Goal: Browse casually: Explore the website without a specific task or goal

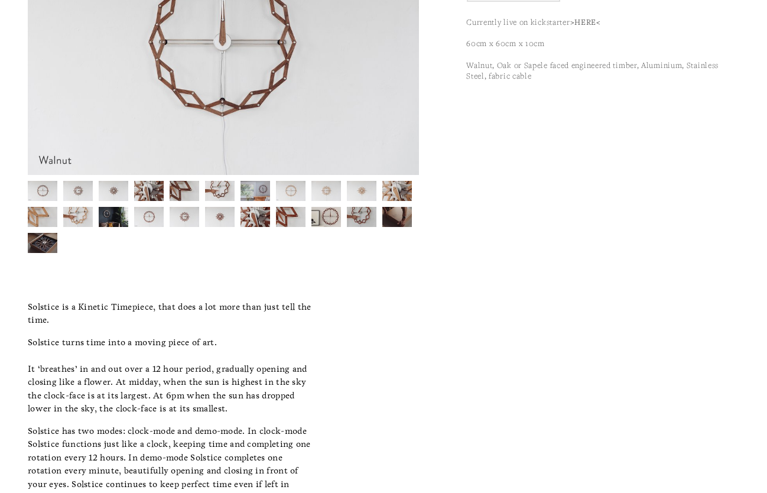
scroll to position [177, 0]
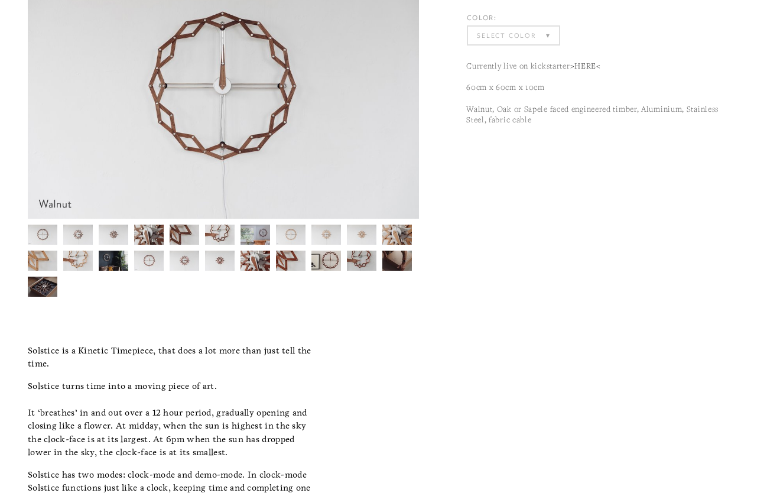
click at [225, 259] on img at bounding box center [220, 261] width 30 height 20
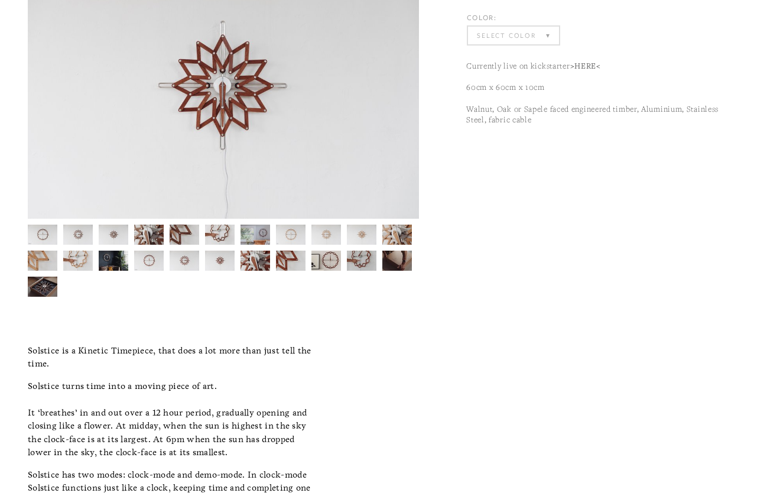
click at [187, 265] on img at bounding box center [185, 261] width 30 height 20
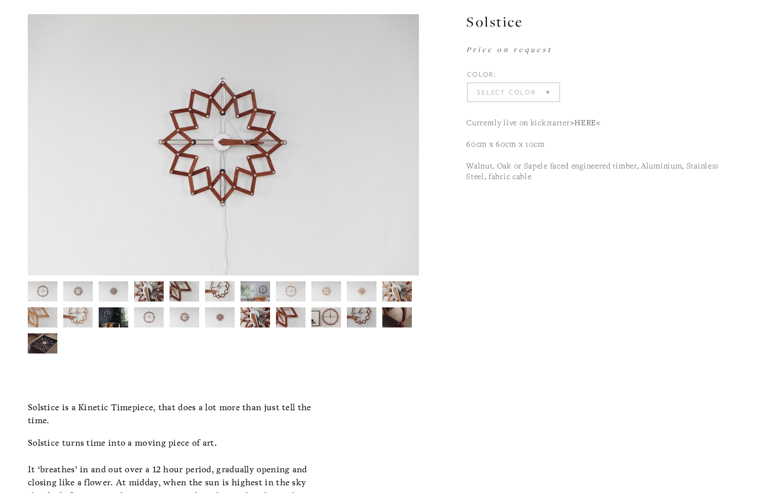
scroll to position [118, 0]
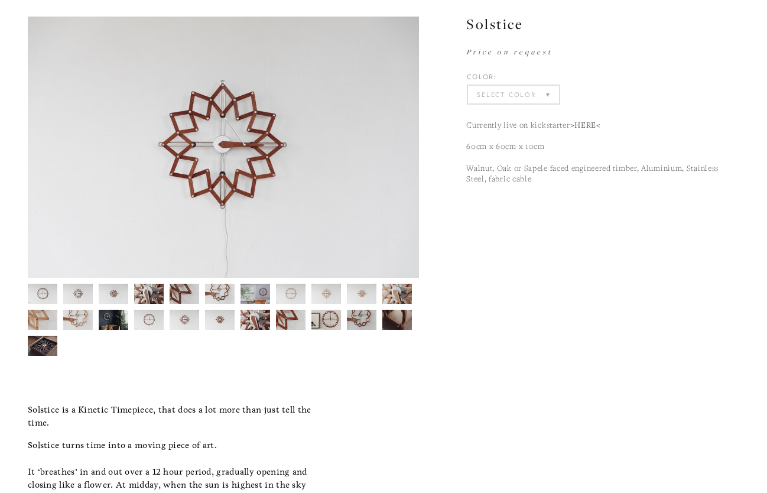
click at [218, 322] on img at bounding box center [220, 320] width 30 height 20
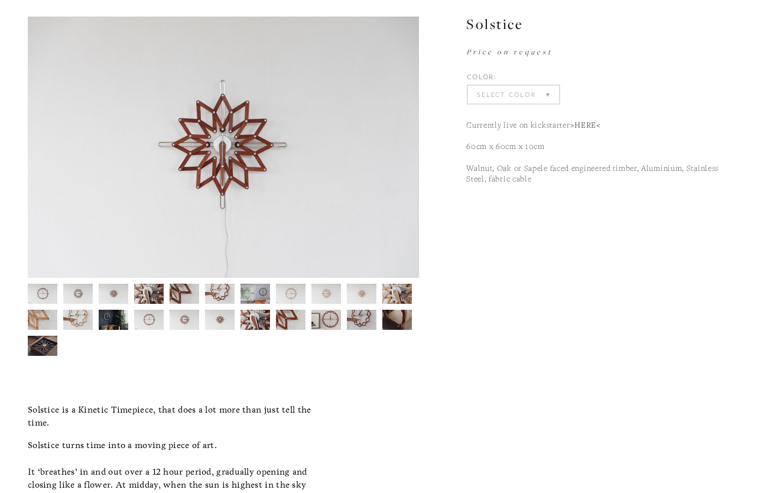
click at [188, 318] on img at bounding box center [185, 320] width 30 height 20
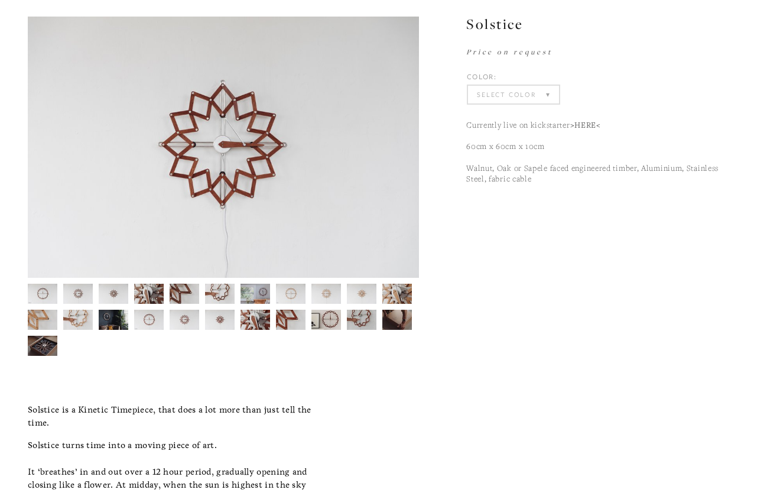
click at [220, 323] on img at bounding box center [220, 320] width 30 height 20
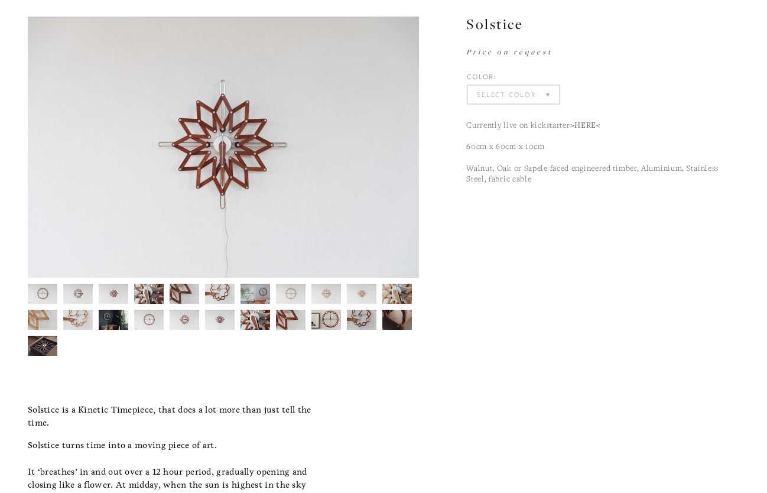
click at [223, 323] on img at bounding box center [220, 320] width 30 height 20
click at [214, 319] on img at bounding box center [220, 320] width 30 height 20
click at [186, 320] on img at bounding box center [185, 320] width 30 height 20
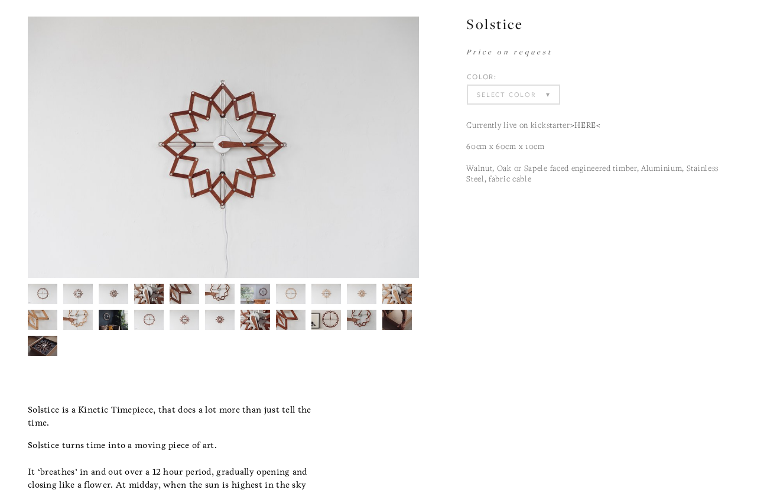
click at [215, 318] on img at bounding box center [220, 320] width 30 height 20
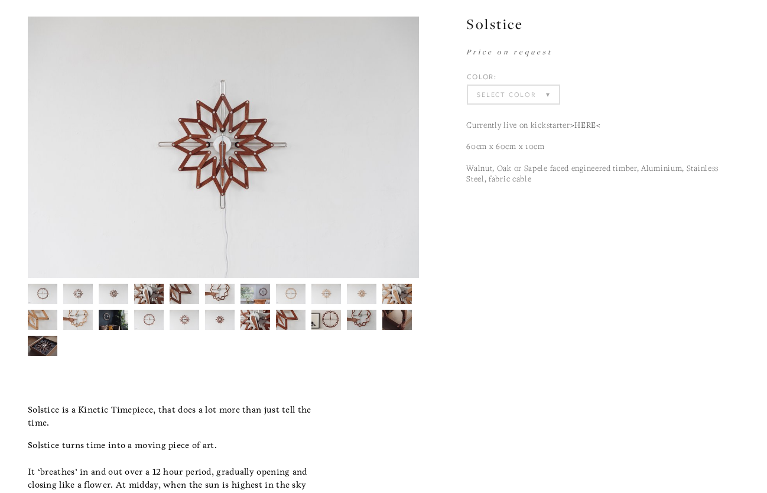
click at [161, 320] on img at bounding box center [149, 320] width 30 height 20
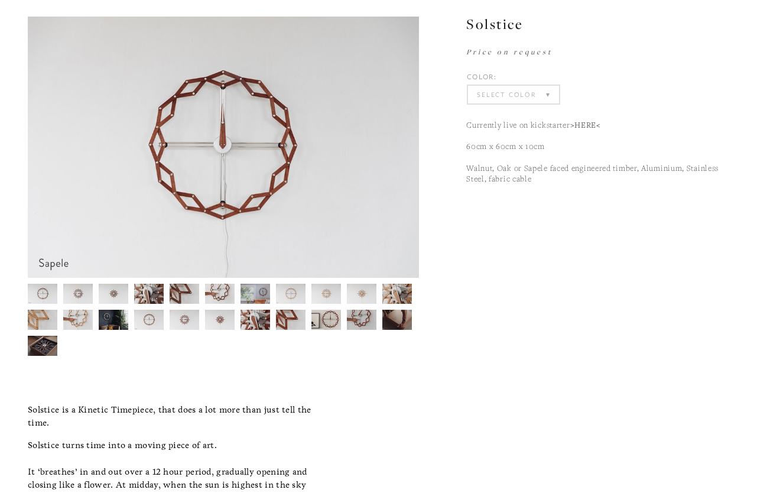
click at [193, 319] on img at bounding box center [185, 320] width 30 height 20
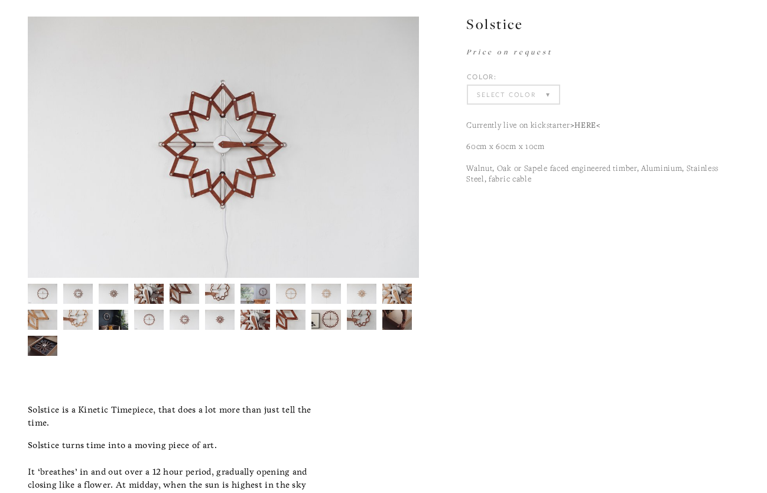
click at [216, 319] on img at bounding box center [220, 320] width 30 height 20
